Goal: Information Seeking & Learning: Check status

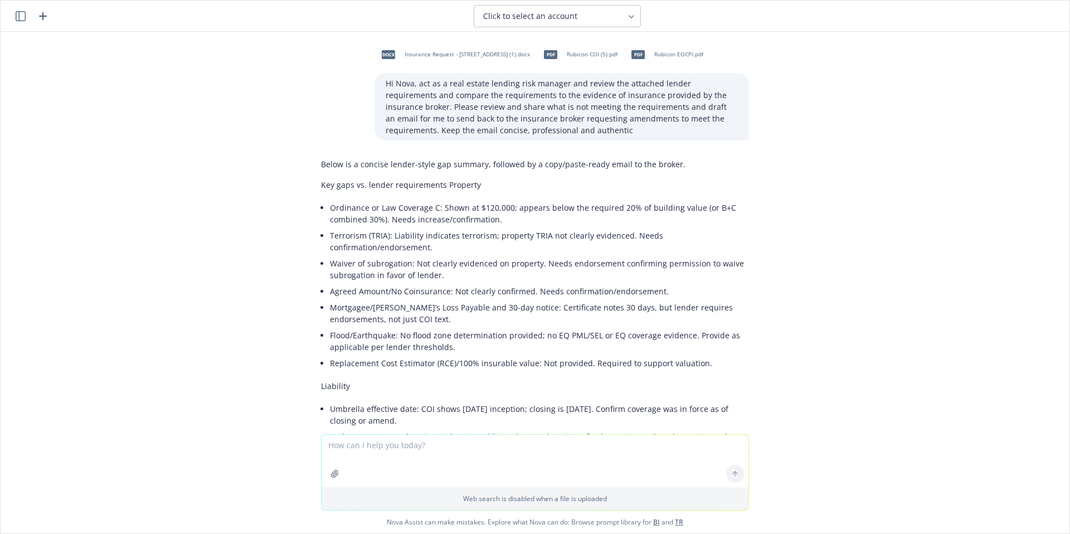
scroll to position [118, 0]
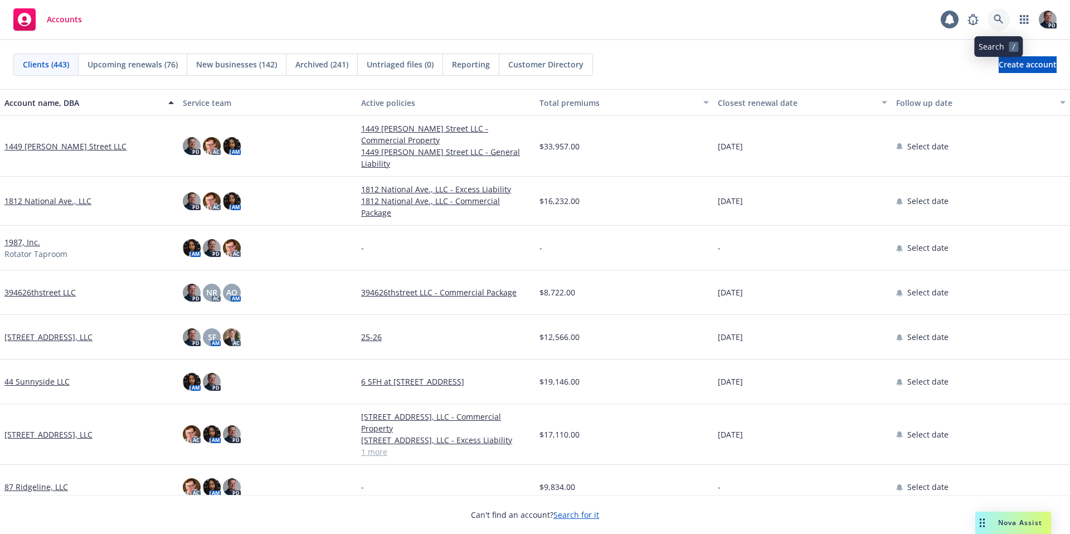
click at [995, 16] on icon at bounding box center [997, 18] width 9 height 9
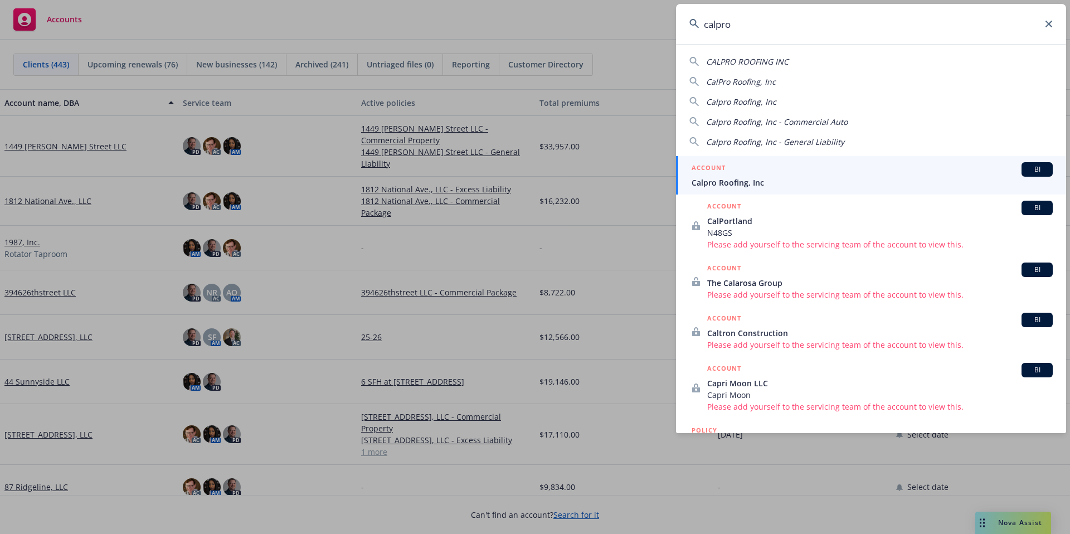
type input "calpro"
click at [748, 174] on div "ACCOUNT BI" at bounding box center [871, 169] width 361 height 14
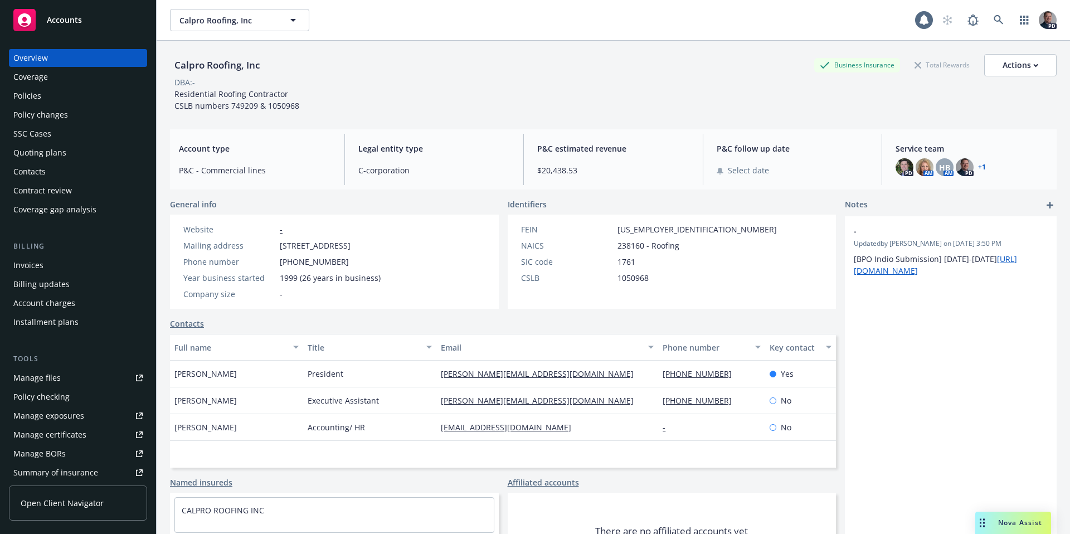
click at [59, 100] on div "Policies" at bounding box center [77, 96] width 129 height 18
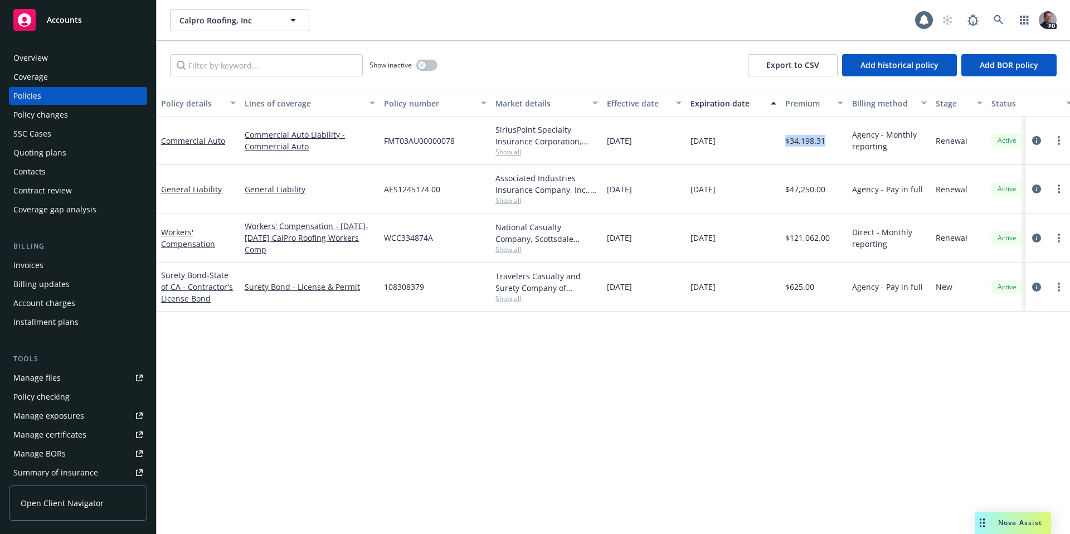
drag, startPoint x: 827, startPoint y: 143, endPoint x: 785, endPoint y: 142, distance: 42.4
click at [785, 142] on div "$34,198.31" at bounding box center [814, 140] width 67 height 48
drag, startPoint x: 827, startPoint y: 145, endPoint x: 783, endPoint y: 145, distance: 44.0
click at [783, 145] on div "$34,198.31" at bounding box center [814, 140] width 67 height 48
drag, startPoint x: 826, startPoint y: 143, endPoint x: 787, endPoint y: 143, distance: 39.6
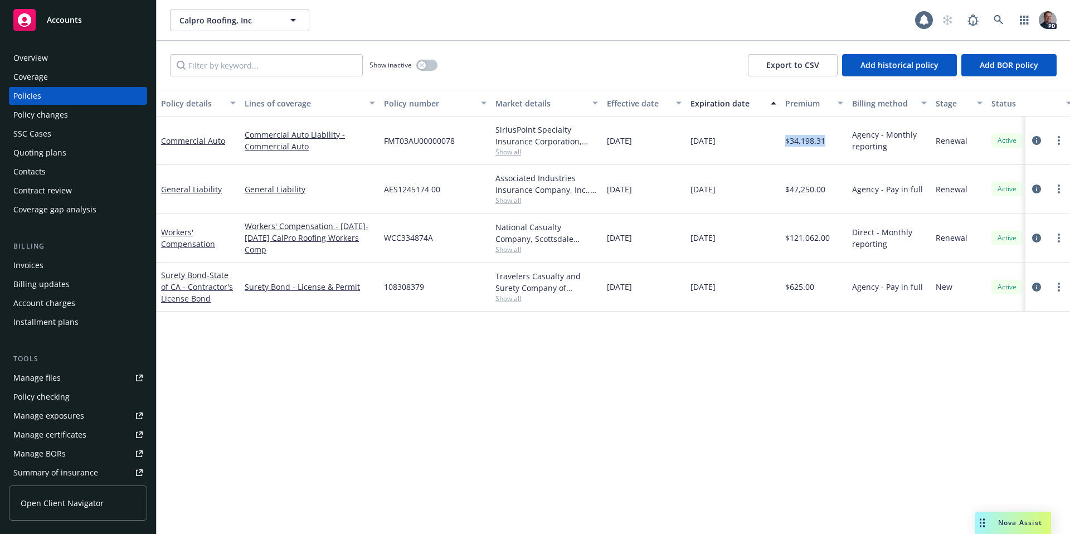
click at [787, 143] on div "$34,198.31" at bounding box center [814, 140] width 67 height 48
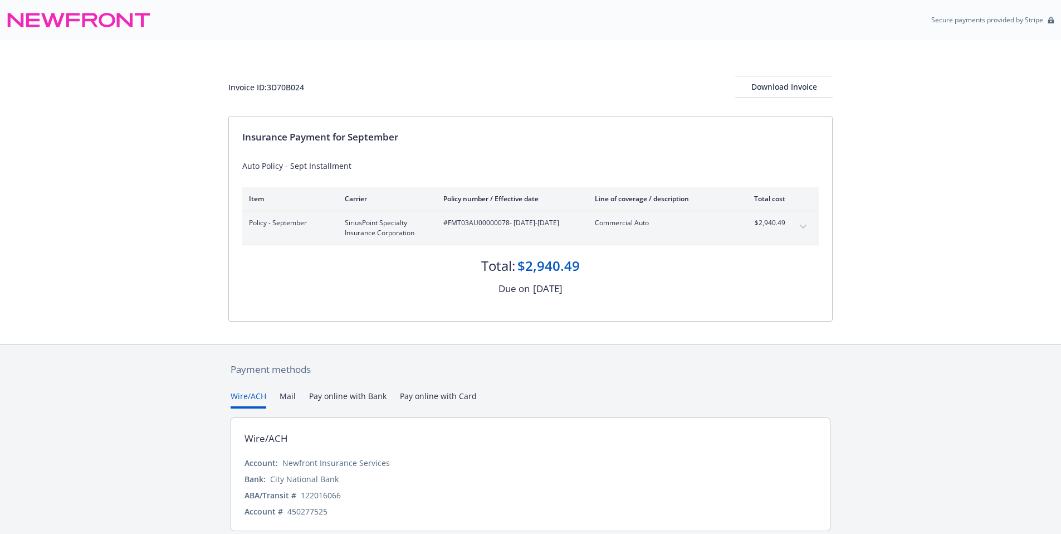
click at [774, 228] on div "$2,940.49" at bounding box center [765, 228] width 42 height 20
click at [807, 222] on button "expand content" at bounding box center [804, 227] width 18 height 18
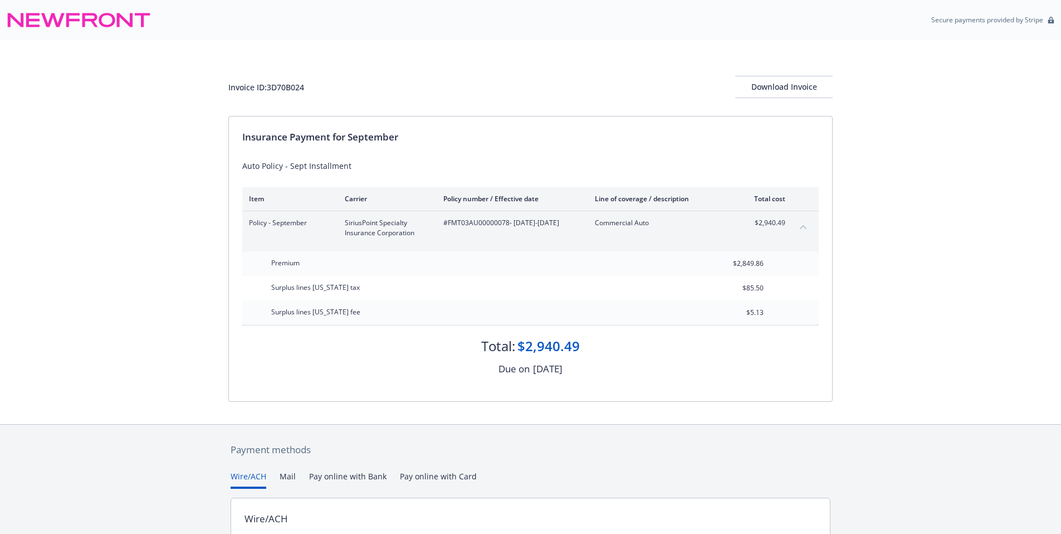
click at [809, 222] on button "collapse content" at bounding box center [804, 227] width 18 height 18
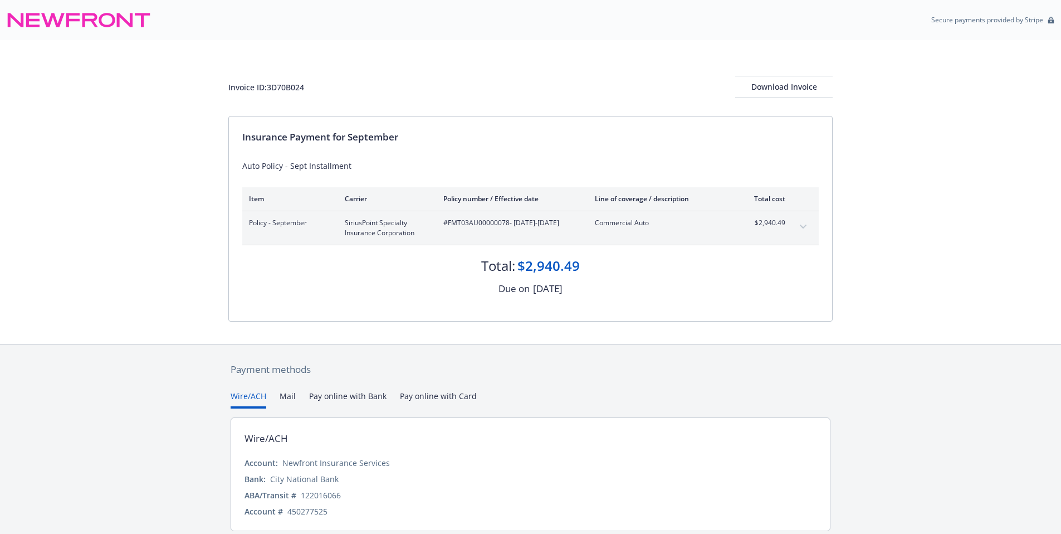
click at [787, 222] on div "Policy - September SiriusPoint Specialty Insurance Corporation #FMT03AU00000078…" at bounding box center [530, 227] width 577 height 33
click at [803, 226] on icon "expand content" at bounding box center [803, 227] width 7 height 4
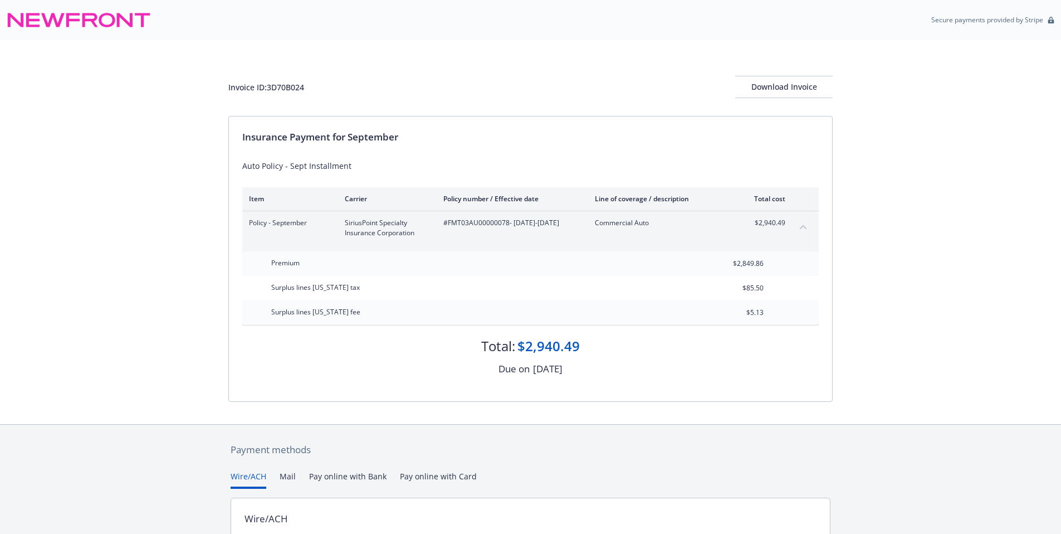
click at [803, 226] on icon "collapse content" at bounding box center [803, 227] width 7 height 4
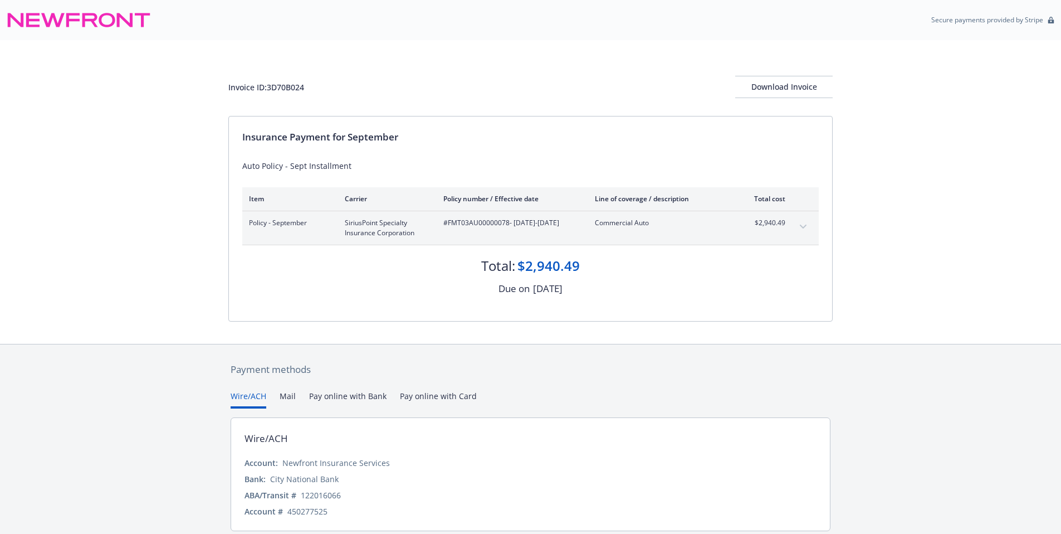
click at [803, 226] on icon "expand content" at bounding box center [803, 227] width 7 height 4
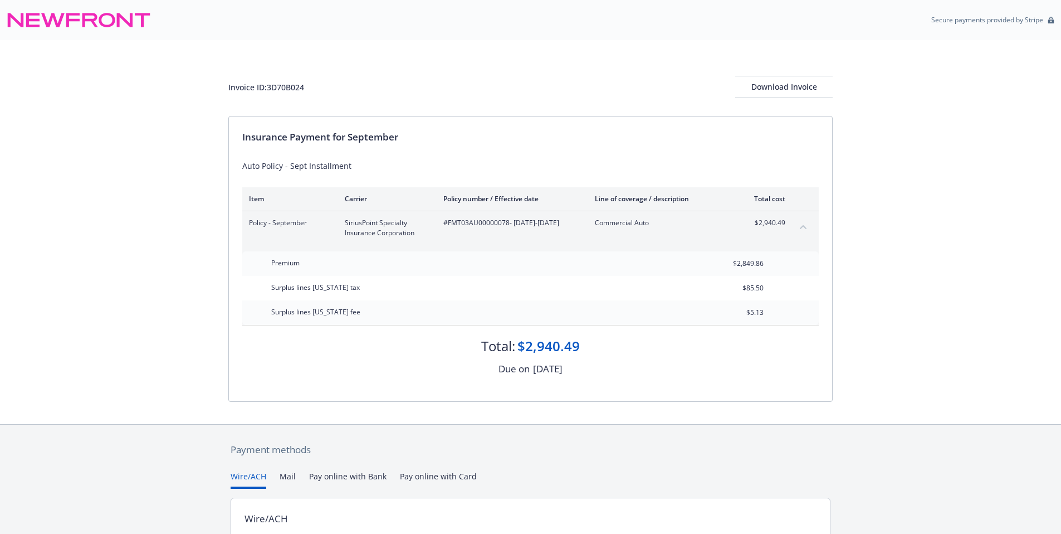
drag, startPoint x: 486, startPoint y: 345, endPoint x: 637, endPoint y: 369, distance: 152.9
click at [637, 369] on div "Total: $2,940.49 Due on October 28, 2025" at bounding box center [530, 350] width 577 height 51
drag, startPoint x: 395, startPoint y: 171, endPoint x: 262, endPoint y: 71, distance: 165.9
click at [395, 170] on div "Auto Policy - Sept Installment" at bounding box center [530, 166] width 577 height 12
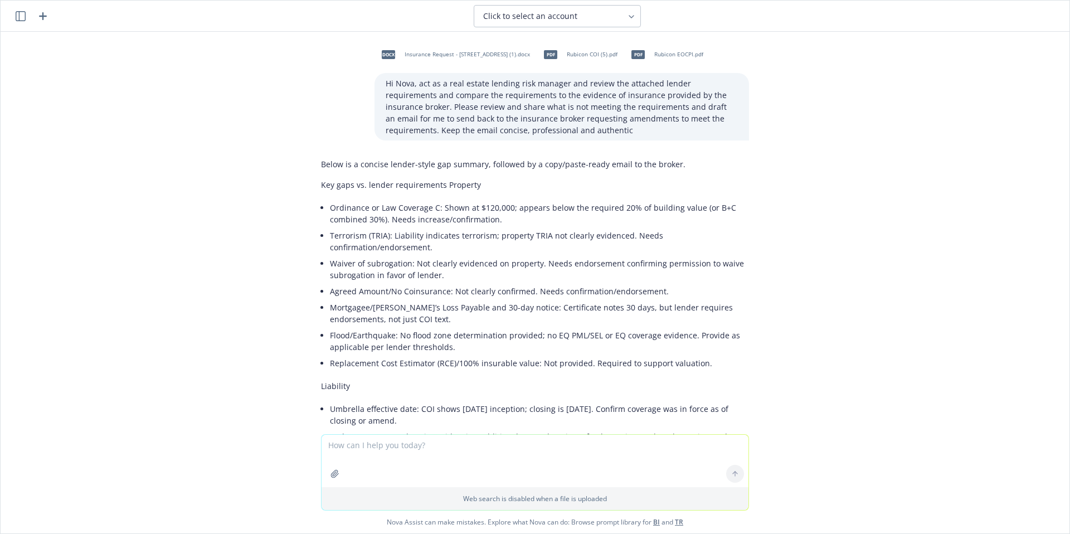
scroll to position [118, 0]
